Goal: Task Accomplishment & Management: Use online tool/utility

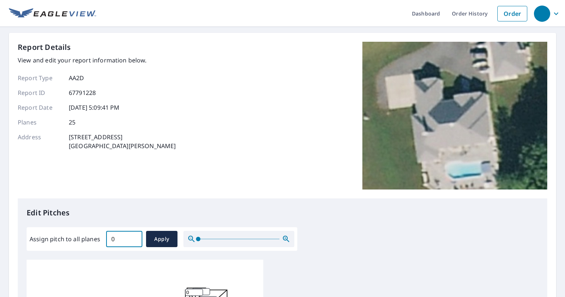
click at [134, 239] on input "0" at bounding box center [124, 239] width 36 height 21
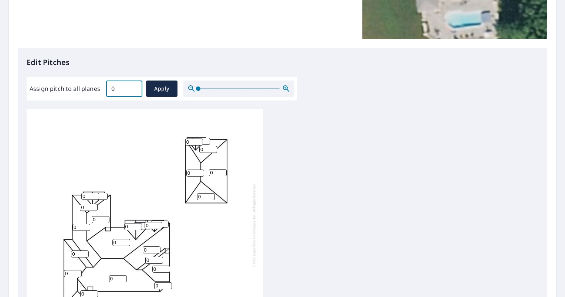
scroll to position [170, 0]
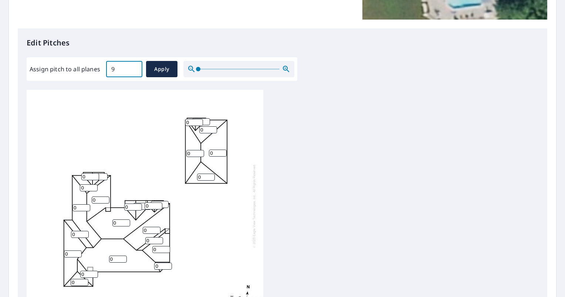
type input "9"
click at [162, 69] on span "Apply" at bounding box center [162, 69] width 20 height 9
type input "9"
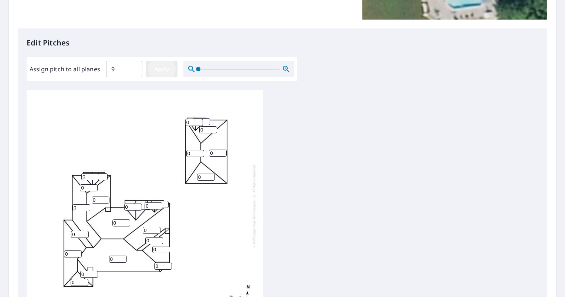
type input "9"
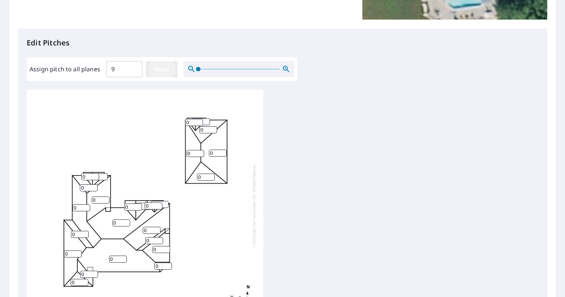
type input "9"
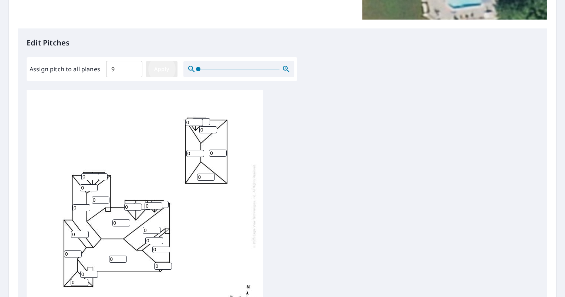
type input "9"
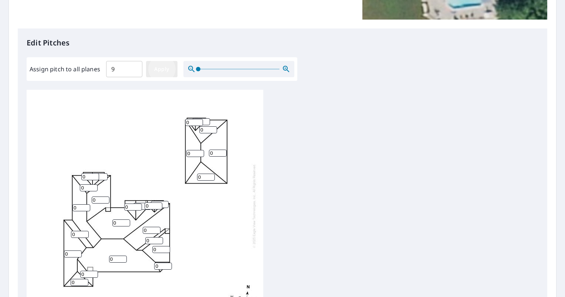
type input "9"
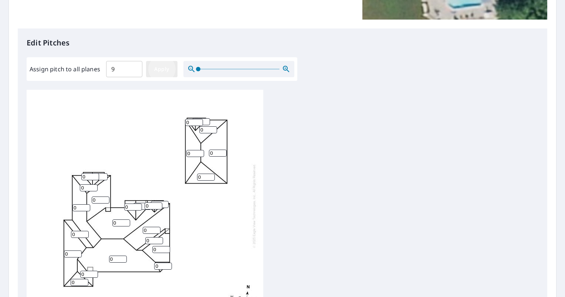
type input "9"
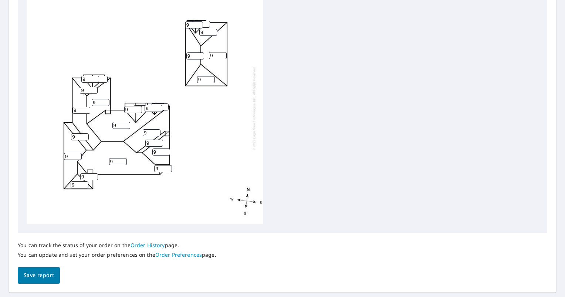
scroll to position [288, 0]
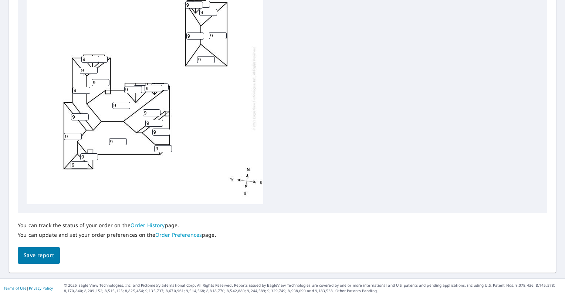
click at [42, 255] on span "Save report" at bounding box center [39, 255] width 30 height 9
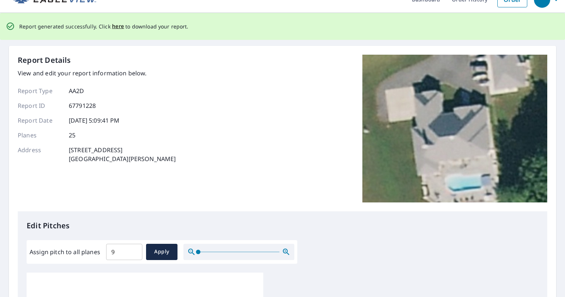
scroll to position [3, 0]
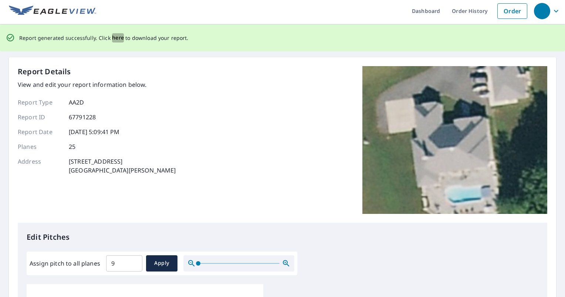
click at [114, 40] on span "here" at bounding box center [118, 37] width 12 height 9
